Goal: Transaction & Acquisition: Purchase product/service

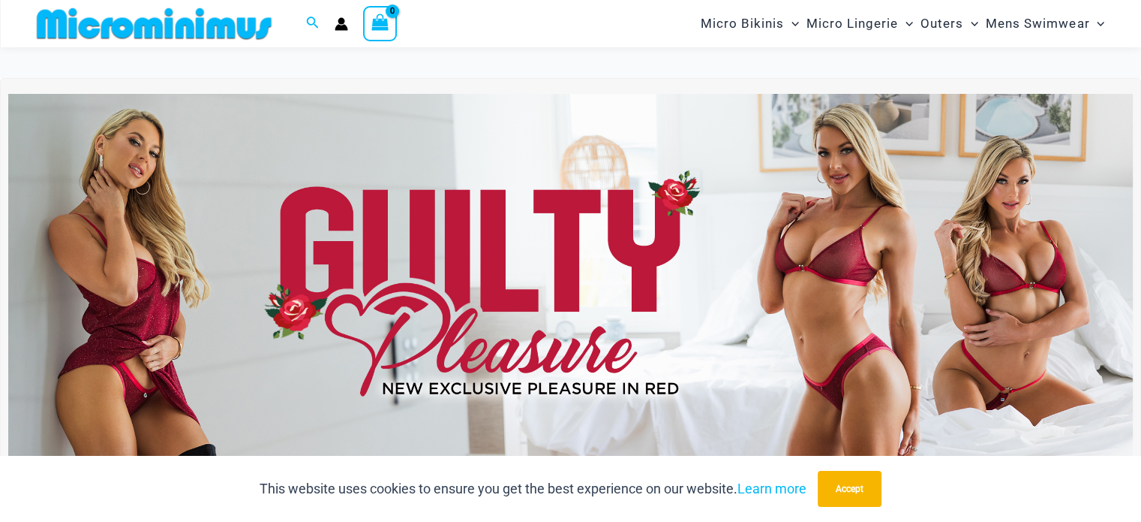
scroll to position [287, 0]
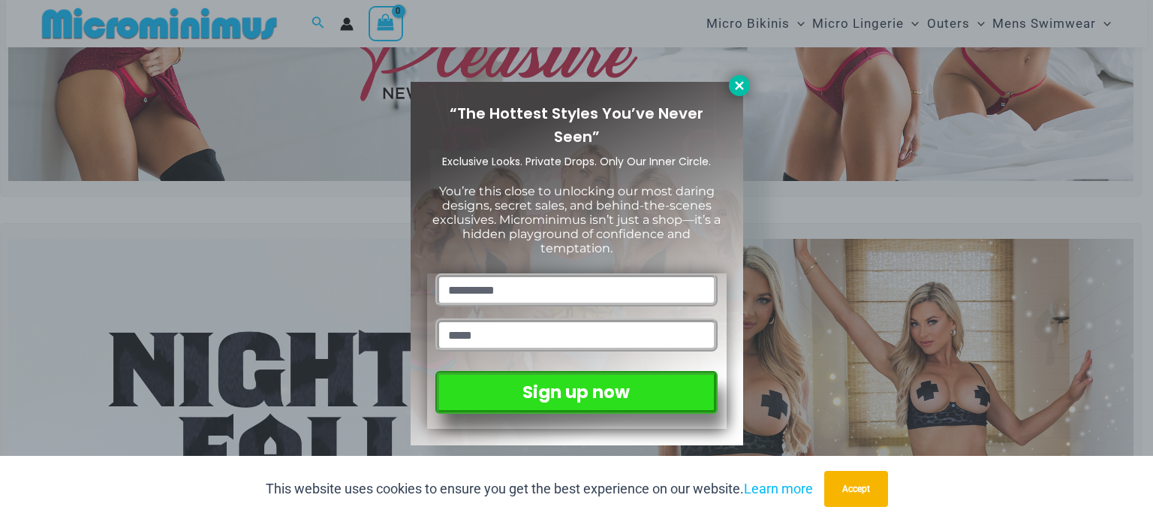
click at [735, 86] on icon at bounding box center [739, 86] width 14 height 14
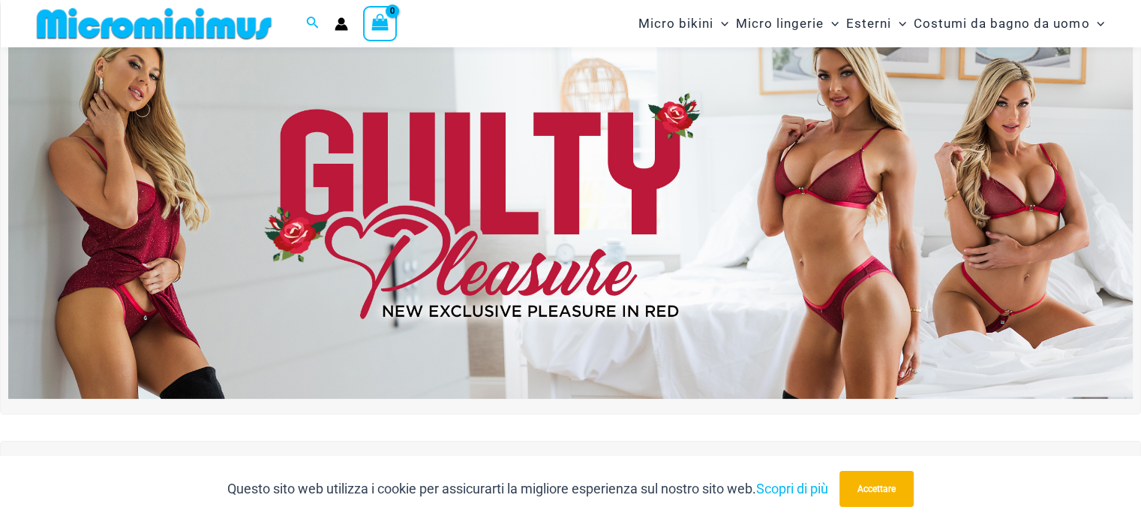
scroll to position [0, 0]
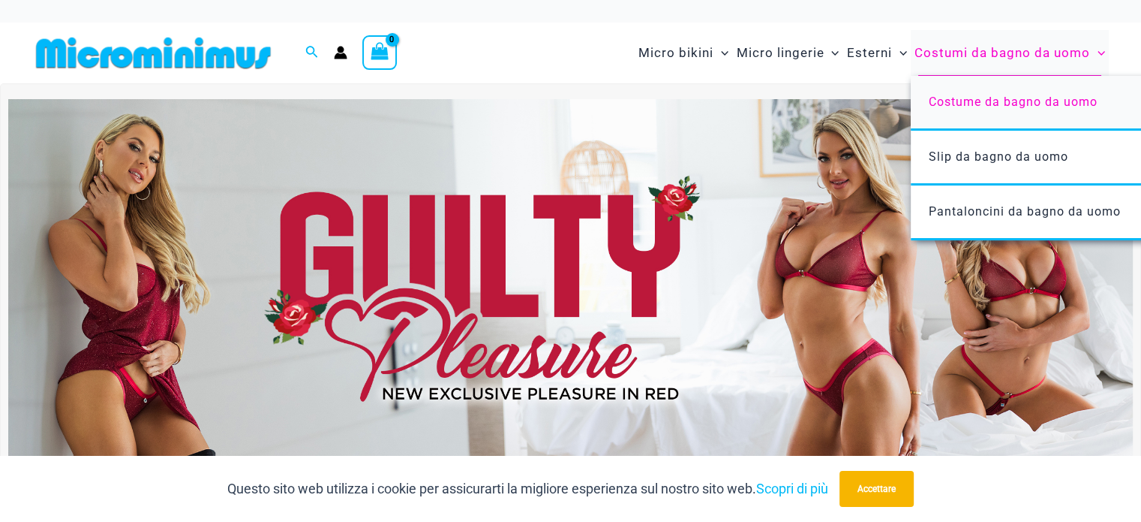
click at [1006, 98] on font "Costume da bagno da uomo" at bounding box center [1013, 102] width 169 height 14
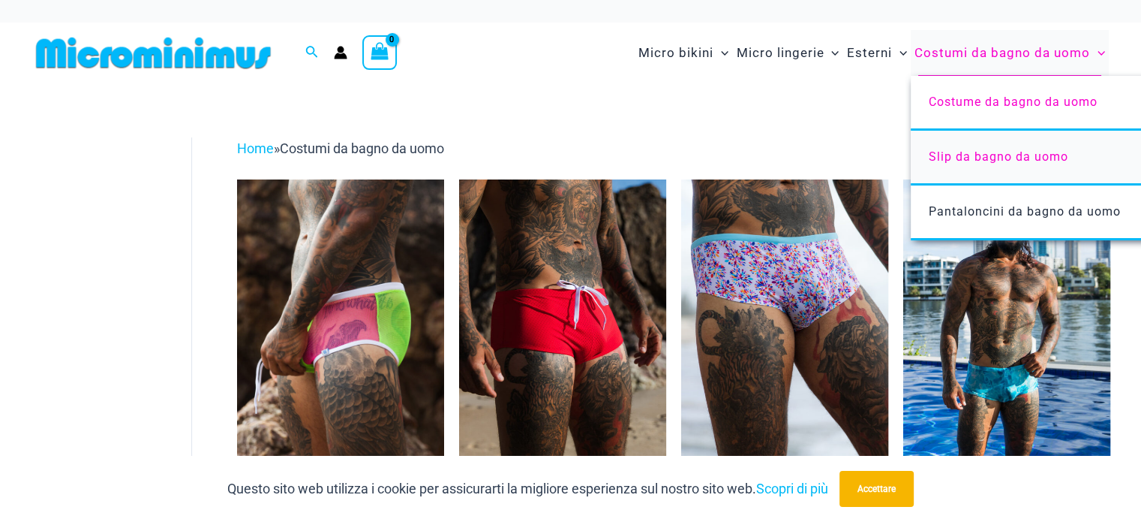
click at [1014, 150] on font "Slip da bagno da uomo" at bounding box center [999, 156] width 140 height 14
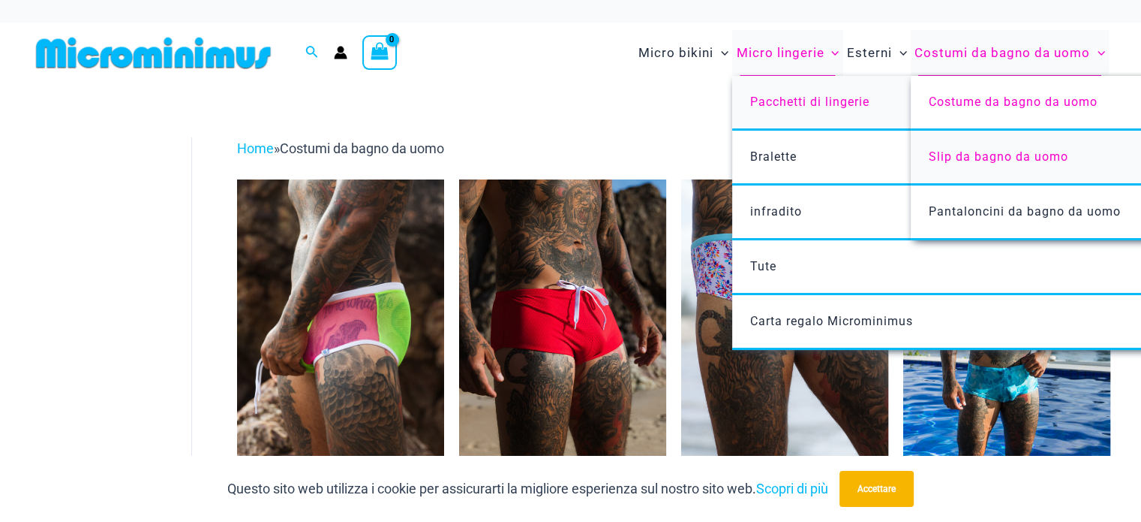
click at [798, 104] on font "Pacchetti di lingerie" at bounding box center [809, 102] width 119 height 14
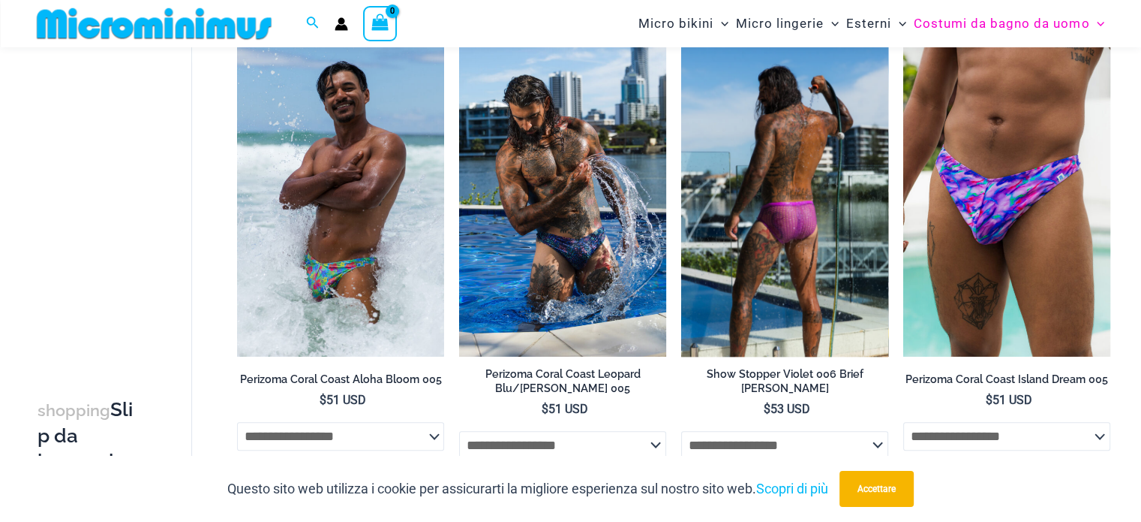
scroll to position [587, 0]
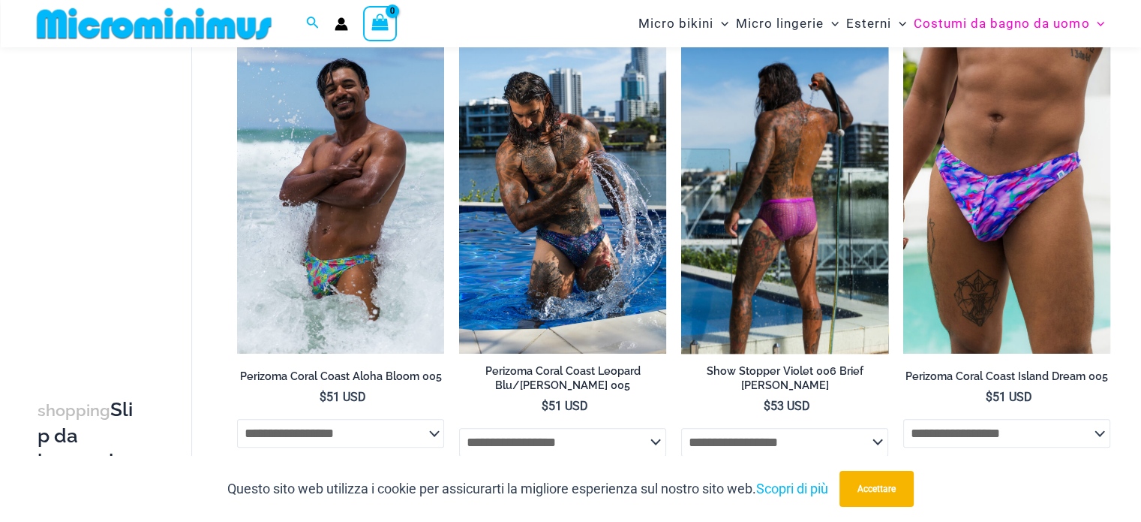
click at [801, 212] on img at bounding box center [784, 198] width 207 height 311
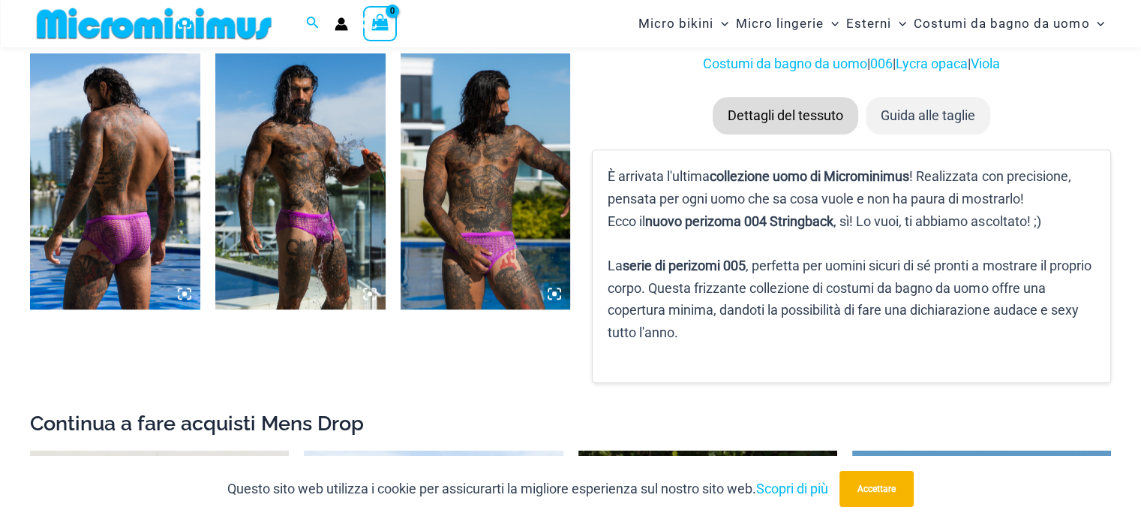
scroll to position [1194, 0]
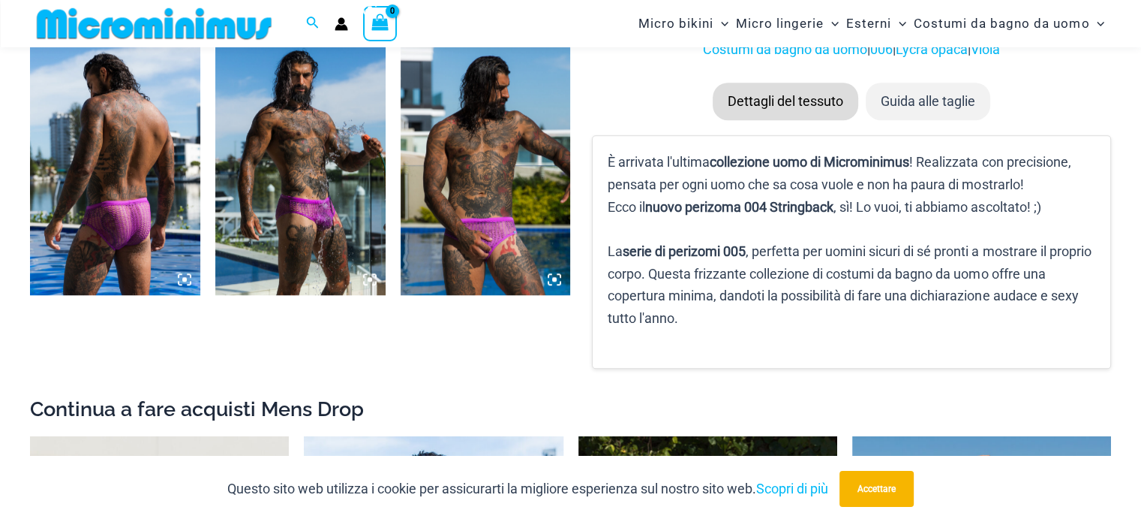
click at [348, 233] on img at bounding box center [300, 166] width 170 height 255
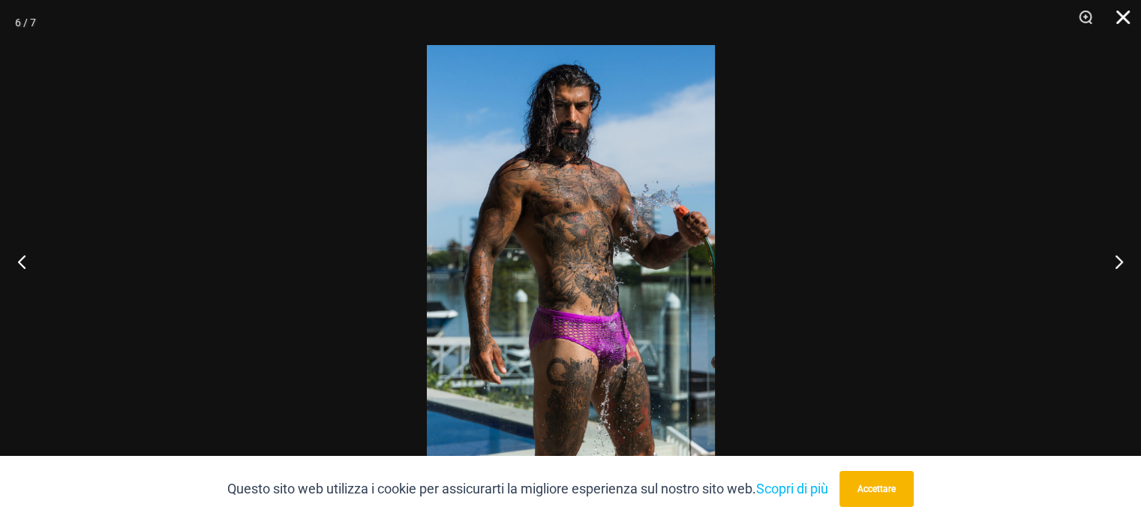
click at [1126, 17] on button "Vicino" at bounding box center [1118, 22] width 38 height 45
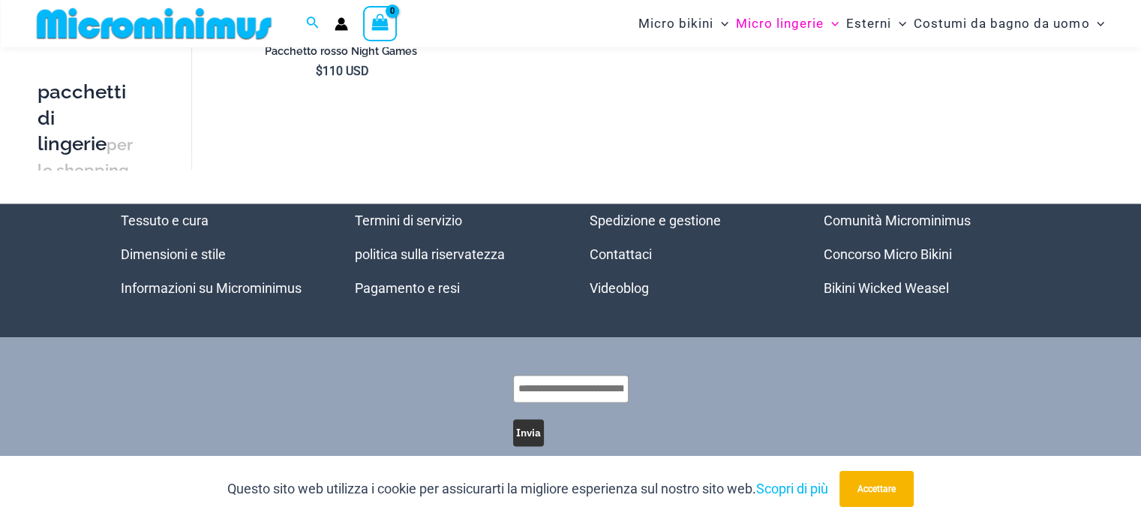
scroll to position [2163, 0]
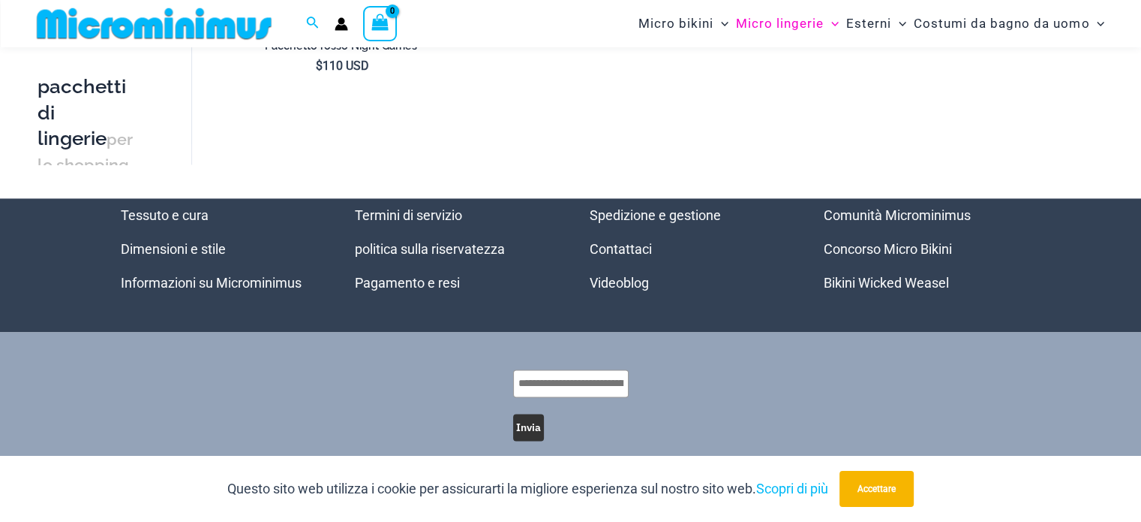
click at [879, 241] on font "Concorso Micro Bikini" at bounding box center [888, 249] width 128 height 16
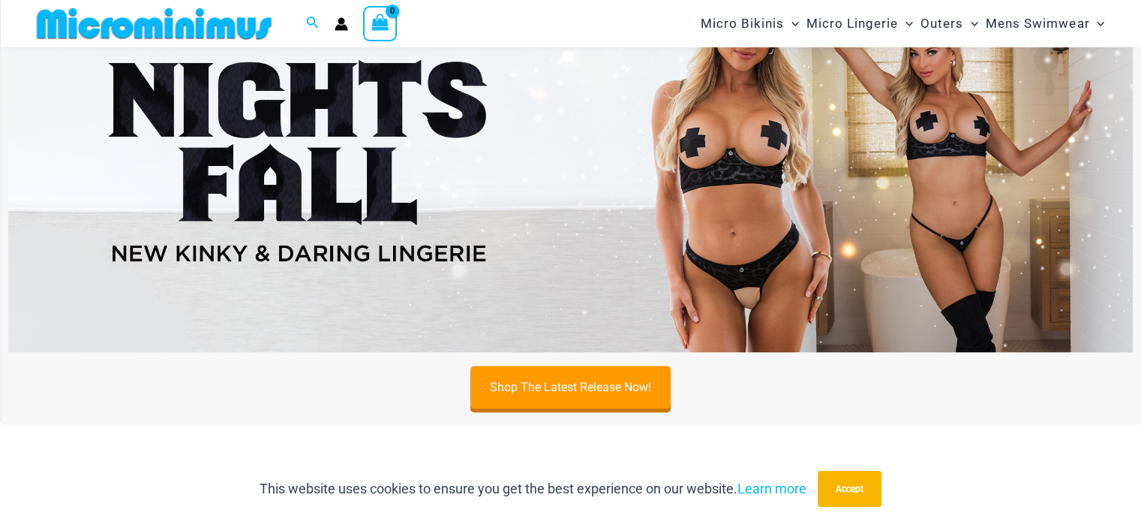
scroll to position [587, 0]
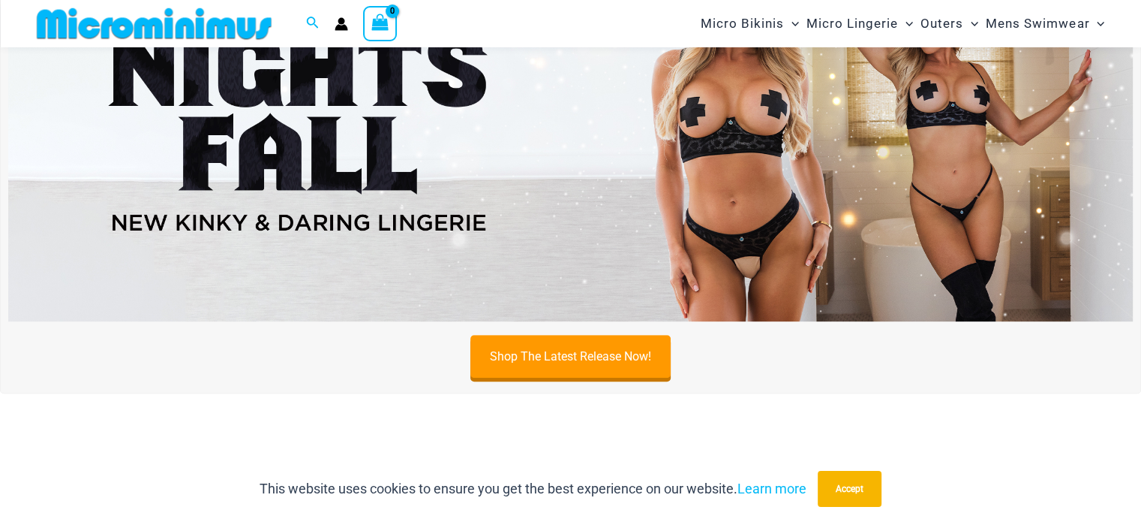
click at [762, 149] on img at bounding box center [570, 129] width 1125 height 382
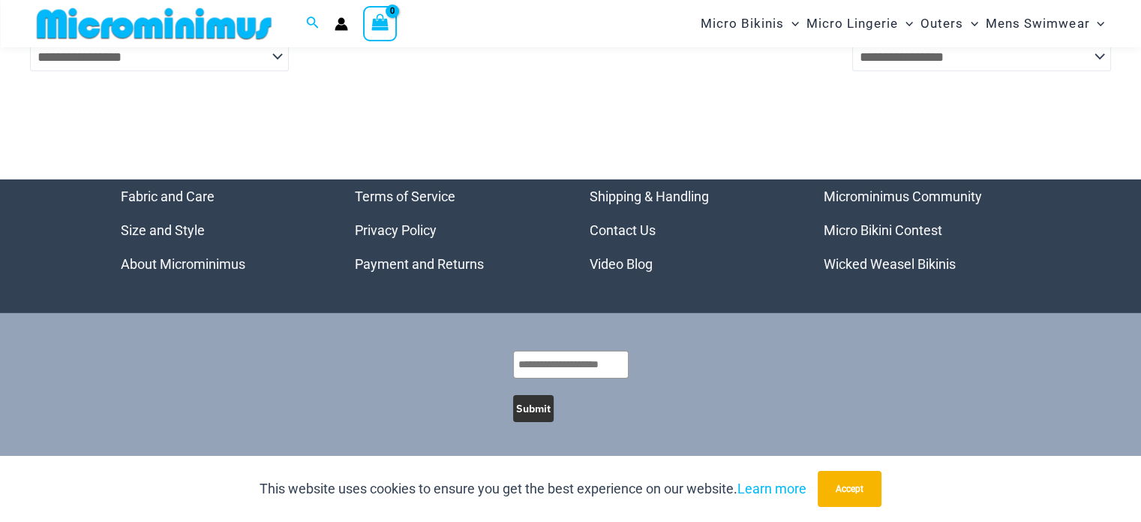
scroll to position [4932, 0]
